Goal: Information Seeking & Learning: Learn about a topic

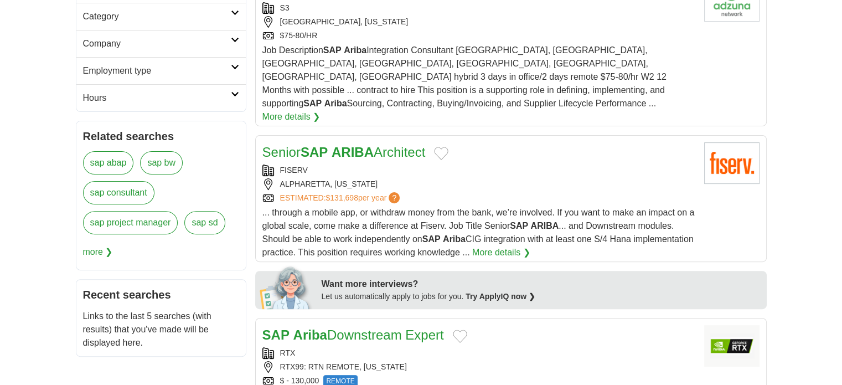
scroll to position [443, 0]
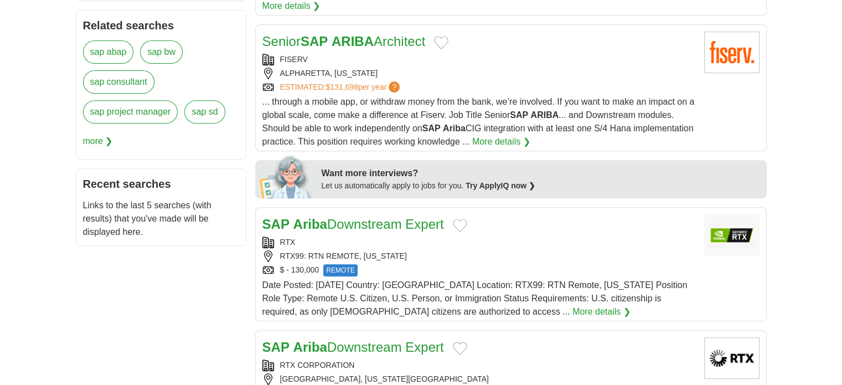
click at [403, 217] on link "SAP Ariba Downstream Expert" at bounding box center [354, 224] width 182 height 15
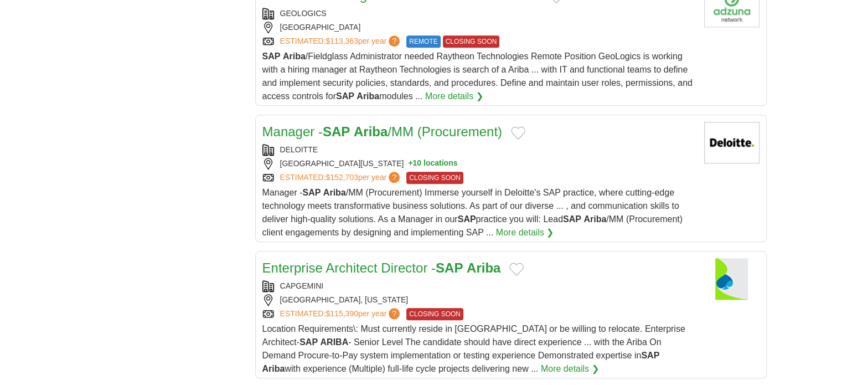
scroll to position [1163, 0]
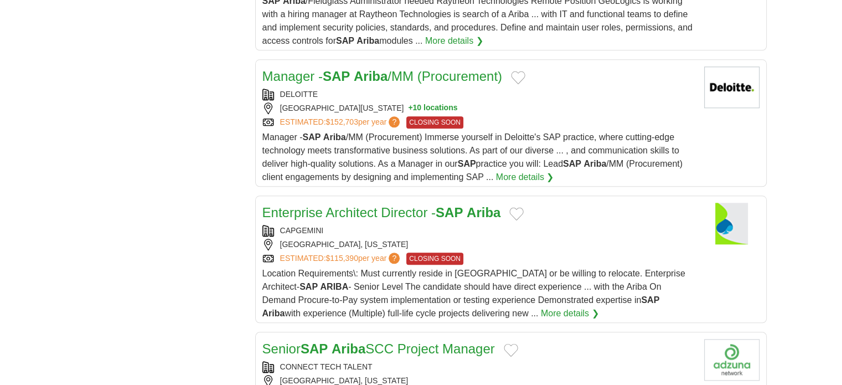
click at [388, 205] on link "Enterprise Architect Director - SAP Ariba" at bounding box center [382, 212] width 239 height 15
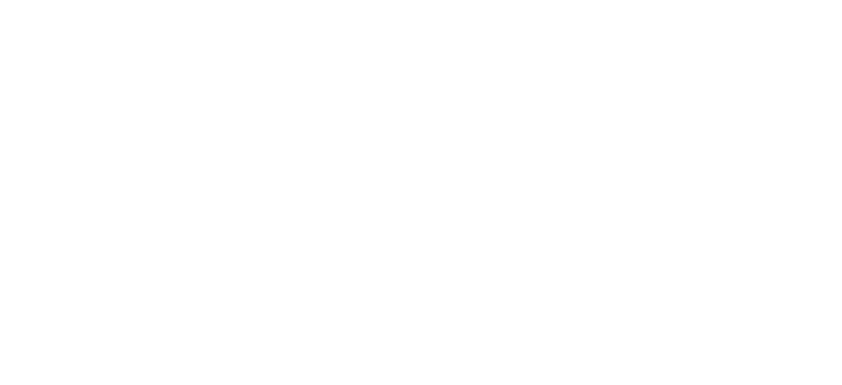
scroll to position [2105, 0]
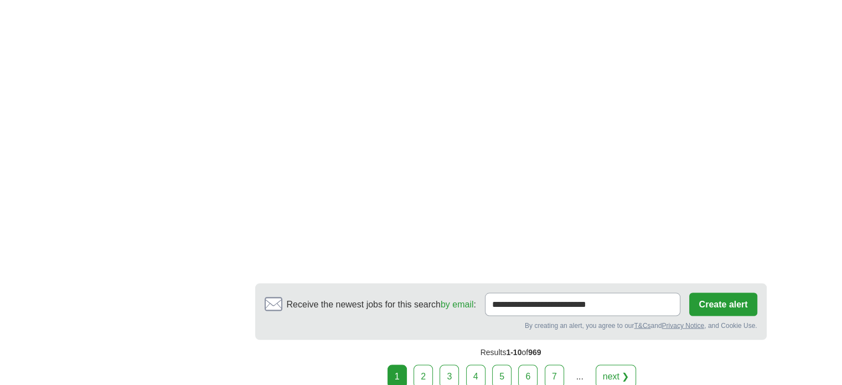
click at [420, 364] on link "2" at bounding box center [423, 375] width 19 height 23
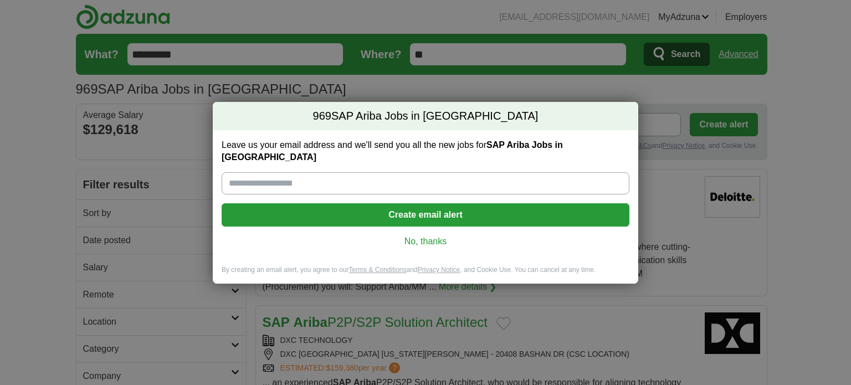
click at [434, 235] on link "No, thanks" at bounding box center [425, 241] width 390 height 12
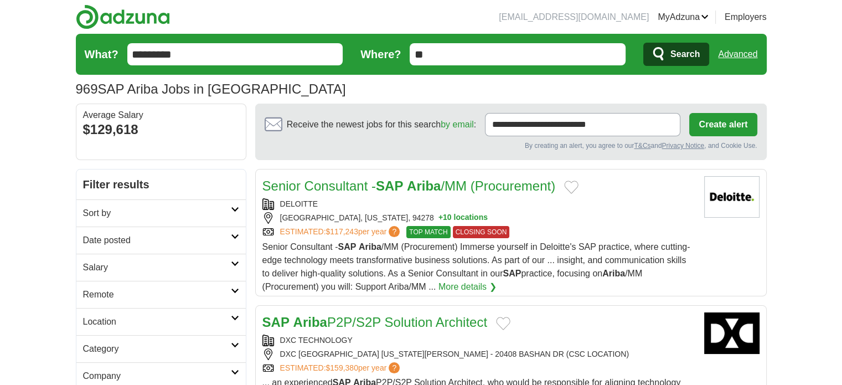
click at [449, 179] on link "Senior Consultant - SAP Ariba /MM (Procurement)" at bounding box center [410, 185] width 294 height 15
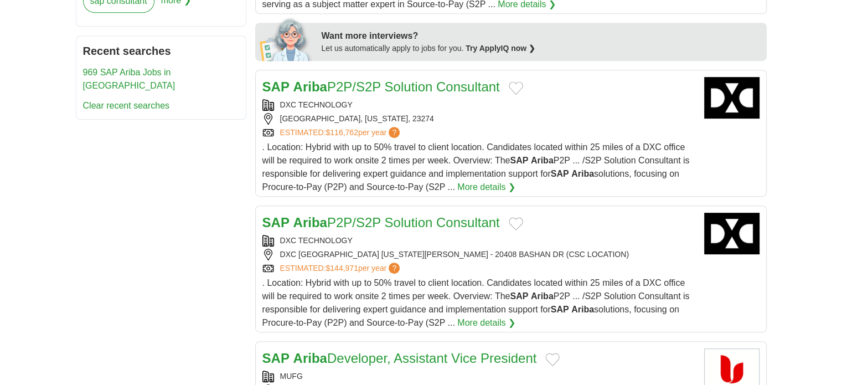
scroll to position [609, 0]
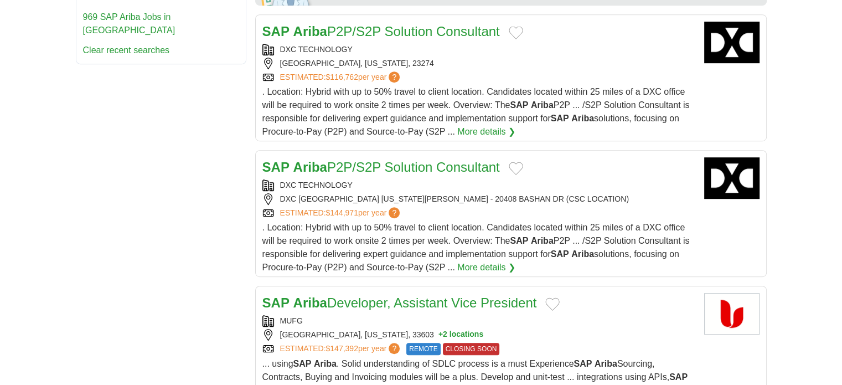
click at [419, 25] on link "SAP Ariba P2P/S2P Solution Consultant" at bounding box center [382, 31] width 238 height 15
click at [455, 179] on div "DXC TECHNOLOGY" at bounding box center [479, 185] width 433 height 12
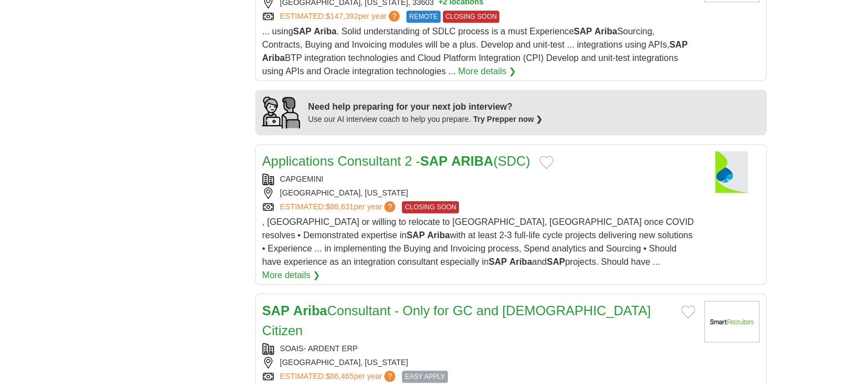
scroll to position [997, 0]
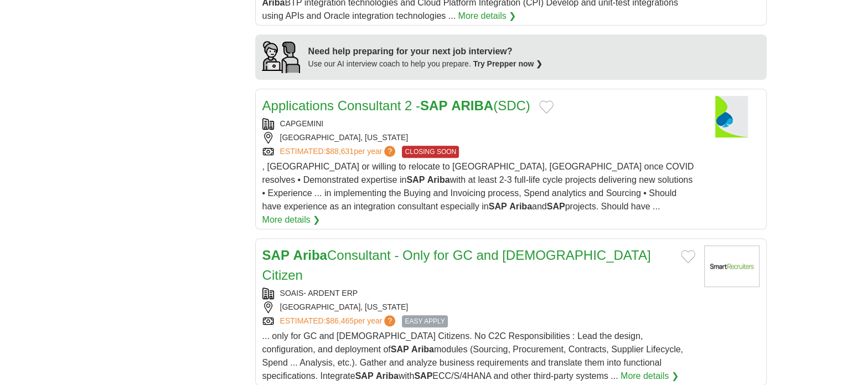
click at [376, 111] on h2 "Applications Consultant 2 - SAP ARIBA (SDC)" at bounding box center [397, 106] width 268 height 20
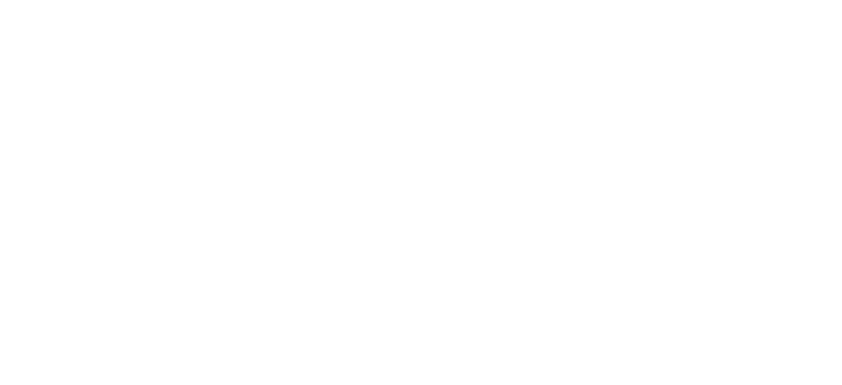
scroll to position [1994, 0]
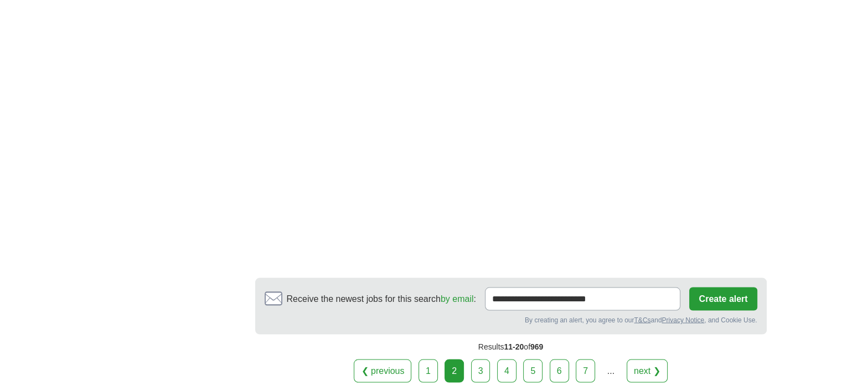
click at [474, 359] on link "3" at bounding box center [480, 370] width 19 height 23
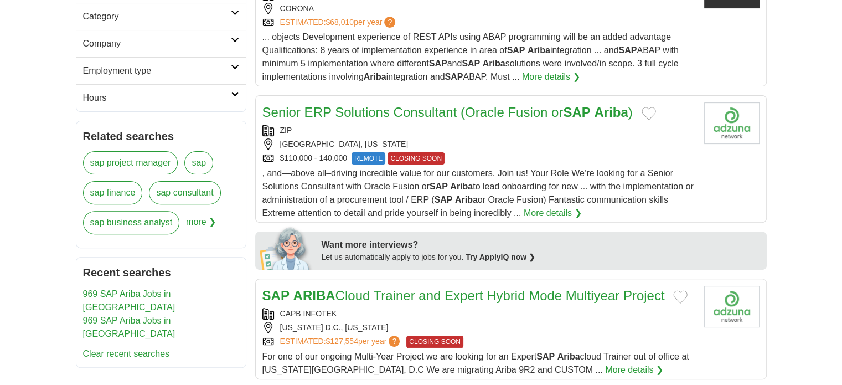
scroll to position [554, 0]
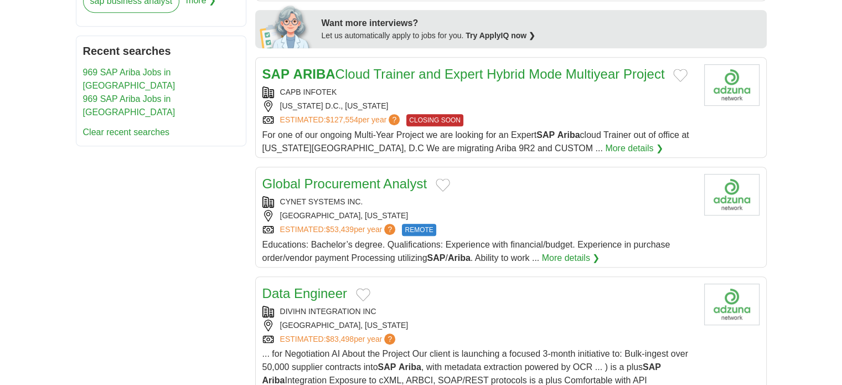
click at [382, 179] on link "Global Procurement Analyst" at bounding box center [345, 183] width 165 height 15
click at [389, 187] on link "Global Procurement Analyst" at bounding box center [345, 183] width 165 height 15
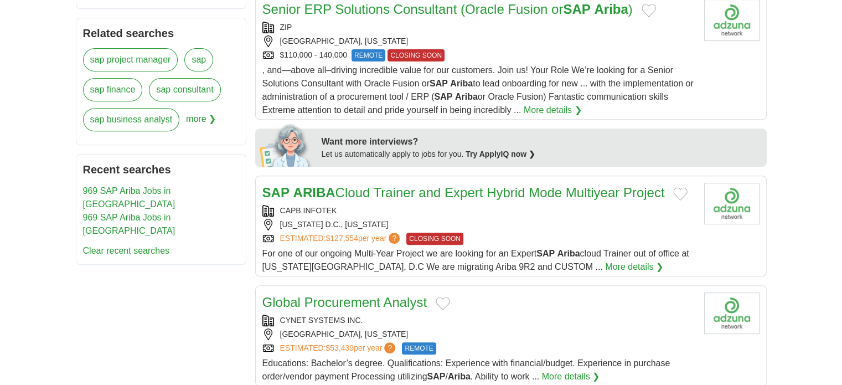
scroll to position [0, 0]
